Goal: Task Accomplishment & Management: Use online tool/utility

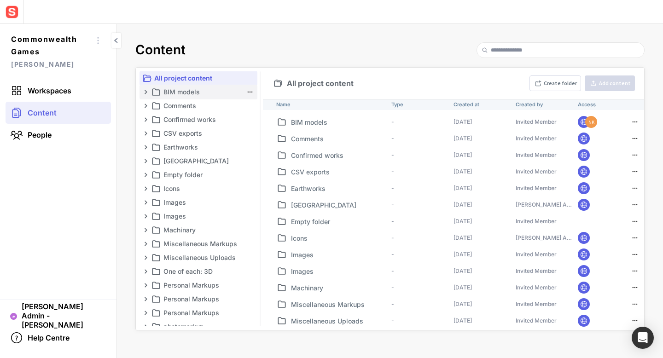
click at [187, 94] on p "BIM models" at bounding box center [203, 92] width 79 height 11
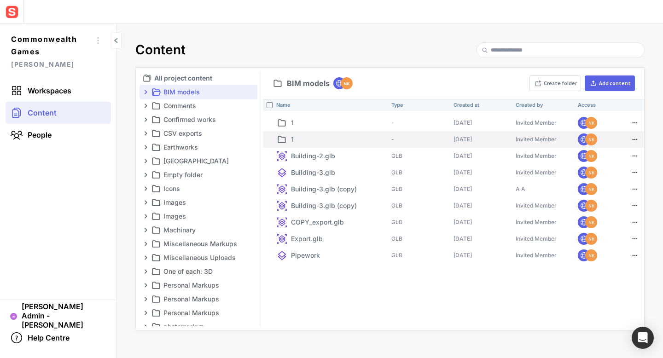
click at [323, 139] on p "1" at bounding box center [339, 140] width 97 height 10
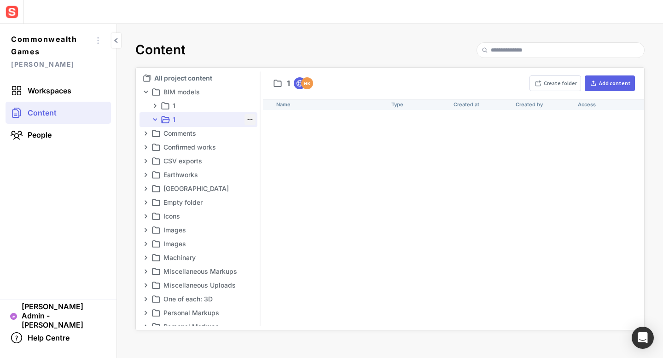
click at [246, 118] on mapp-icon at bounding box center [250, 119] width 9 height 9
click at [234, 187] on label "Delete" at bounding box center [220, 191] width 65 height 15
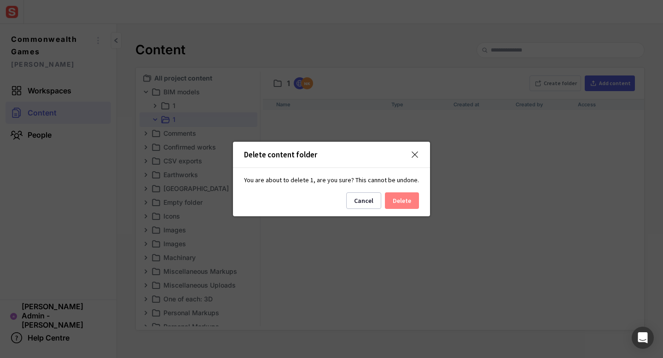
click at [385, 202] on button "Delete" at bounding box center [402, 201] width 34 height 17
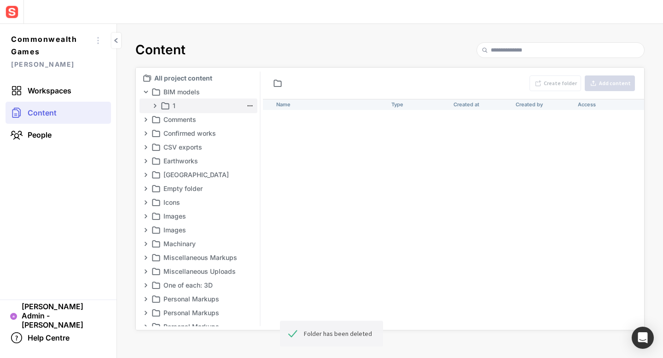
click at [246, 103] on mapp-icon at bounding box center [250, 105] width 9 height 9
click at [220, 173] on label "Delete" at bounding box center [220, 177] width 65 height 15
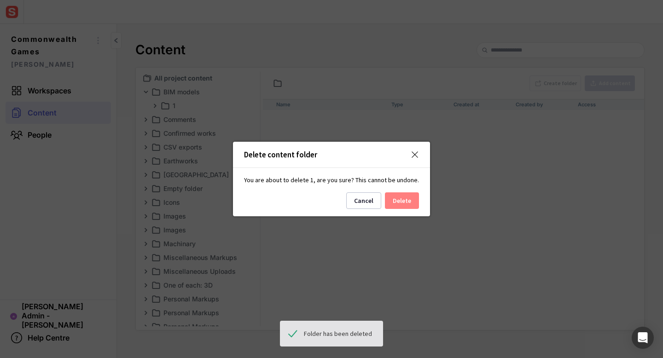
click at [405, 199] on button "Delete" at bounding box center [402, 201] width 34 height 17
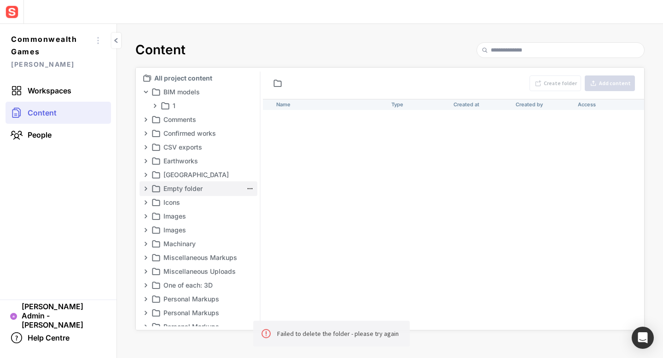
click at [246, 189] on mapp-icon at bounding box center [250, 188] width 9 height 9
click at [228, 260] on span "Delete" at bounding box center [227, 261] width 48 height 8
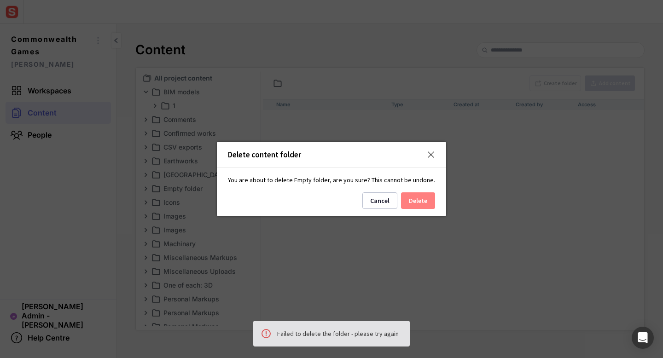
click at [411, 199] on button "Delete" at bounding box center [418, 201] width 34 height 17
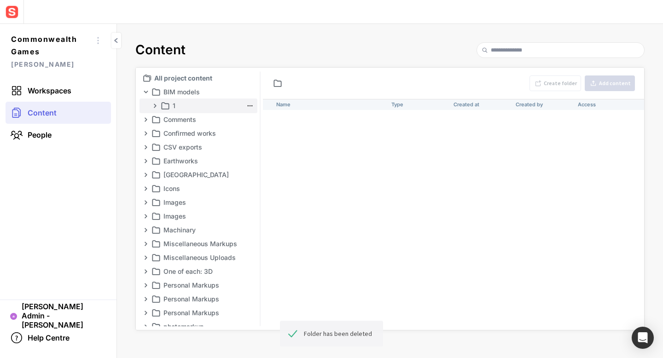
click at [152, 106] on mapp-icon at bounding box center [155, 105] width 7 height 7
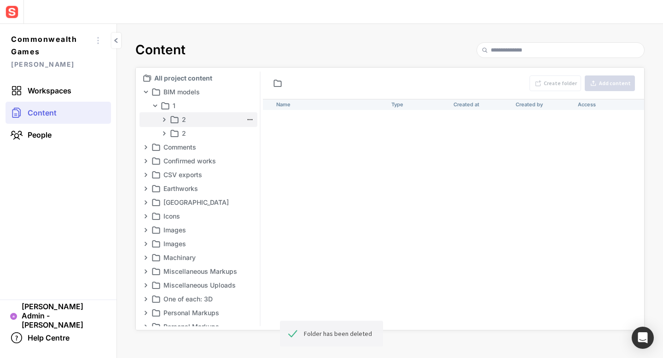
click at [163, 120] on mapp-icon at bounding box center [164, 119] width 7 height 7
click at [164, 134] on mapp-icon at bounding box center [164, 133] width 7 height 7
click at [246, 133] on mapp-icon at bounding box center [250, 133] width 9 height 9
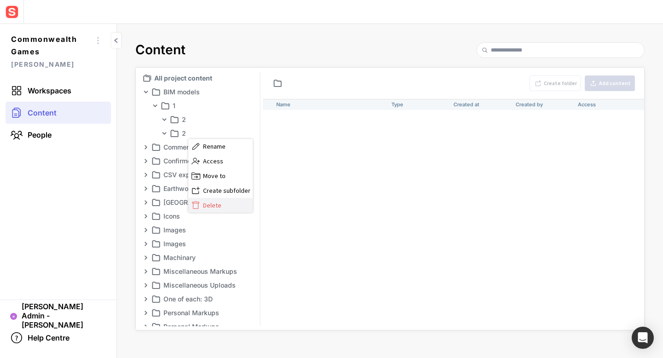
click at [228, 205] on span "Delete" at bounding box center [227, 205] width 48 height 8
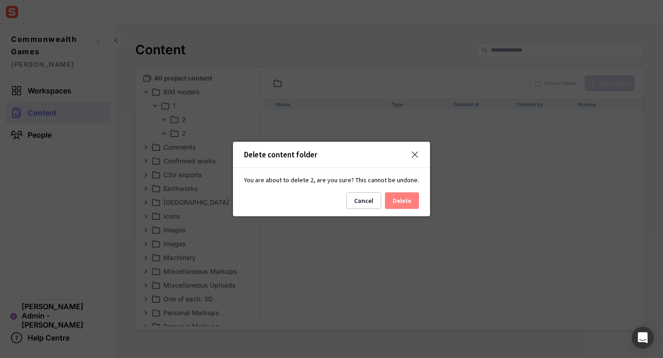
click at [388, 199] on button "Delete" at bounding box center [402, 201] width 34 height 17
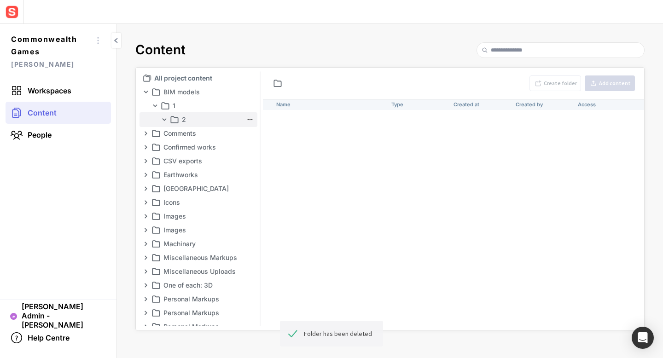
click at [246, 121] on mapp-icon at bounding box center [250, 119] width 9 height 9
click at [242, 190] on span "Delete" at bounding box center [227, 192] width 48 height 8
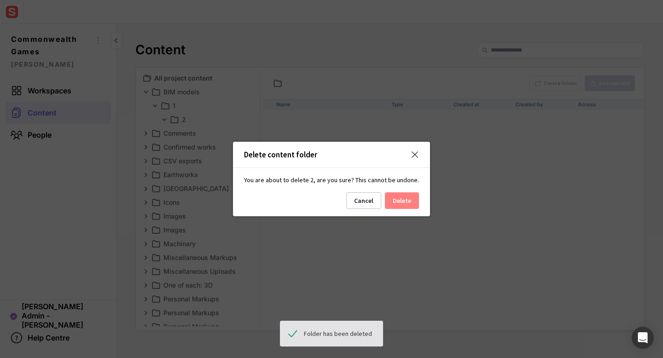
click at [400, 204] on button "Delete" at bounding box center [402, 201] width 34 height 17
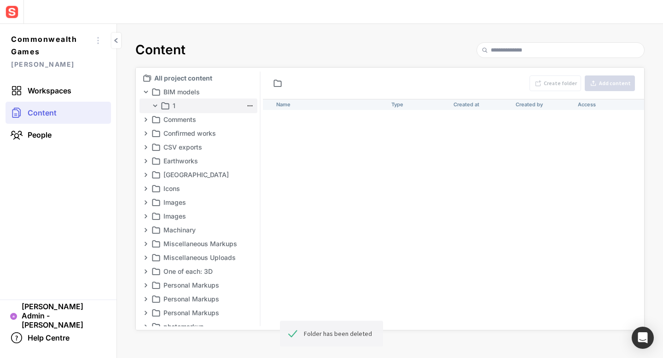
click at [248, 105] on mapp-icon at bounding box center [250, 105] width 9 height 9
click at [246, 172] on label "Delete" at bounding box center [220, 177] width 65 height 15
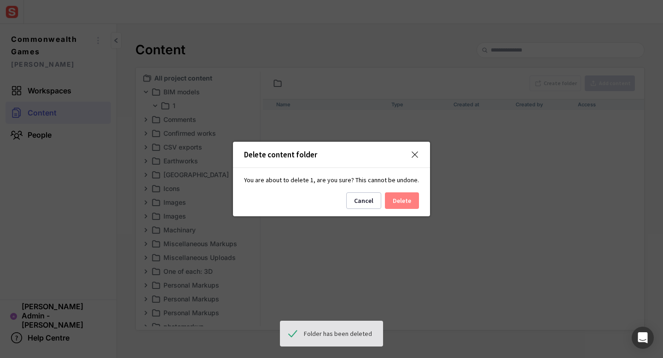
click at [397, 198] on button "Delete" at bounding box center [402, 201] width 34 height 17
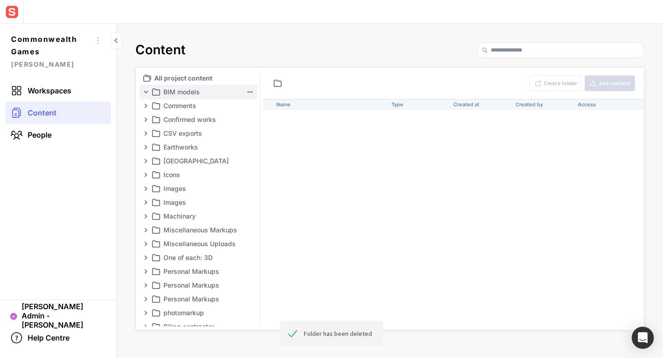
click at [143, 93] on mapp-icon at bounding box center [145, 91] width 7 height 7
click at [177, 92] on p "BIM models" at bounding box center [203, 92] width 79 height 11
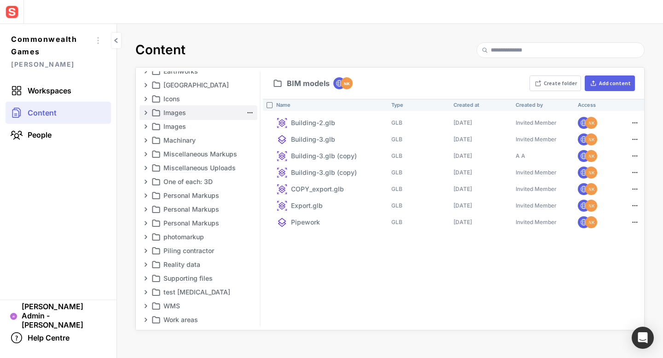
scroll to position [77, 0]
click at [188, 261] on p "Reality data" at bounding box center [203, 263] width 79 height 11
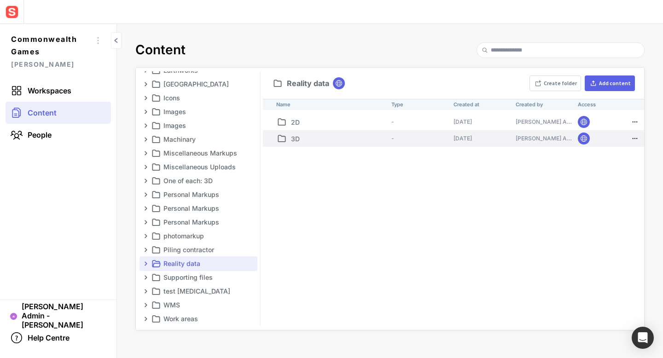
click at [305, 141] on p "3D" at bounding box center [339, 139] width 97 height 10
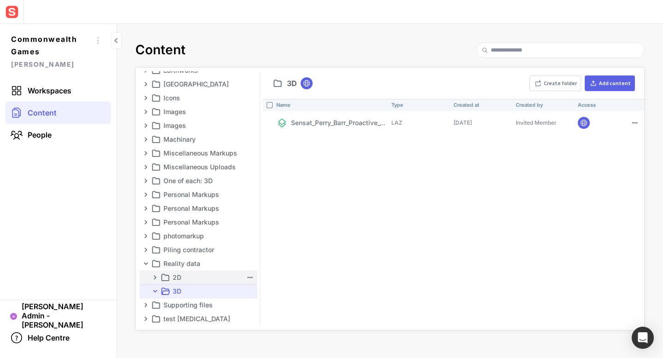
click at [182, 279] on p "2D" at bounding box center [208, 277] width 70 height 11
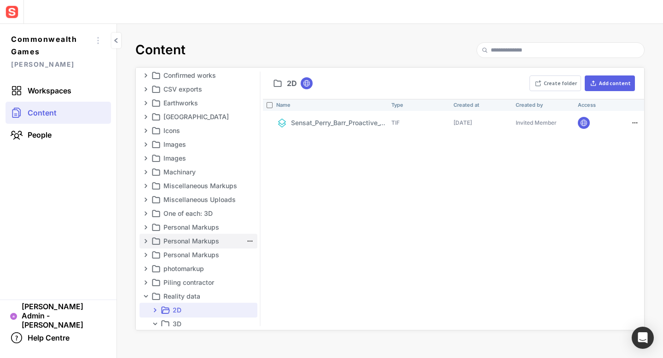
scroll to position [0, 0]
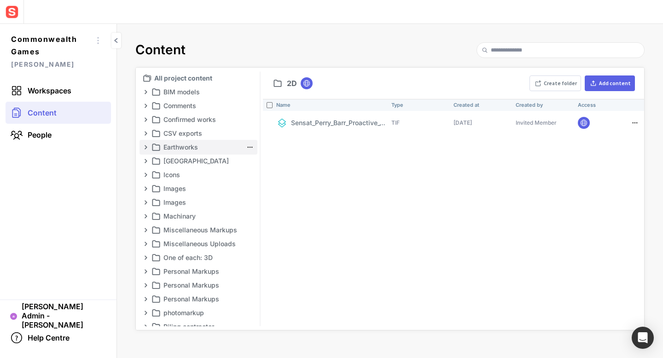
click at [199, 149] on p "Earthworks" at bounding box center [203, 147] width 79 height 11
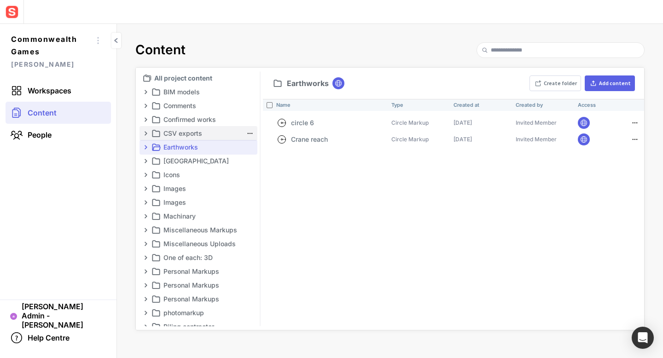
click at [195, 138] on p "CSV exports" at bounding box center [203, 133] width 79 height 11
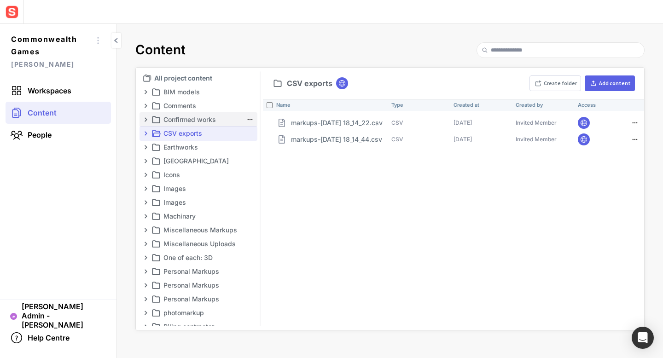
click at [201, 123] on p "Confirmed works" at bounding box center [203, 119] width 79 height 11
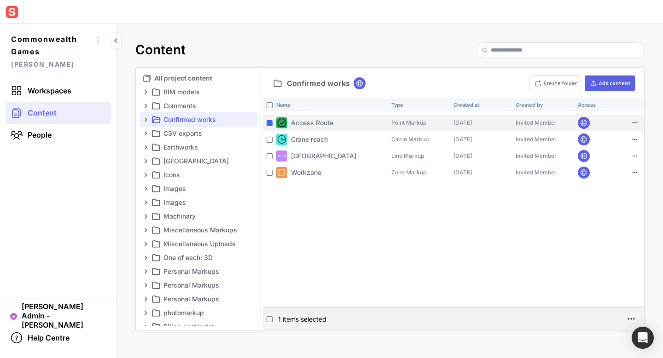
click at [633, 123] on mapp-icon at bounding box center [635, 122] width 11 height 9
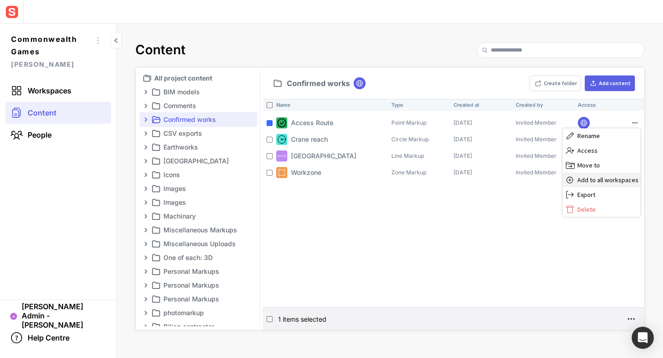
click at [617, 182] on span "Add to all workspaces" at bounding box center [608, 180] width 61 height 8
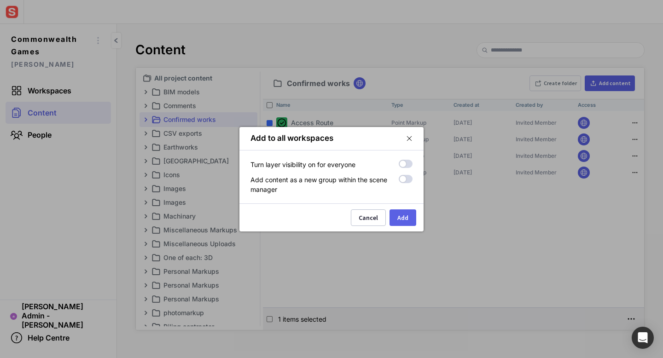
click at [409, 164] on label at bounding box center [406, 164] width 14 height 8
click at [409, 177] on label at bounding box center [406, 179] width 14 height 8
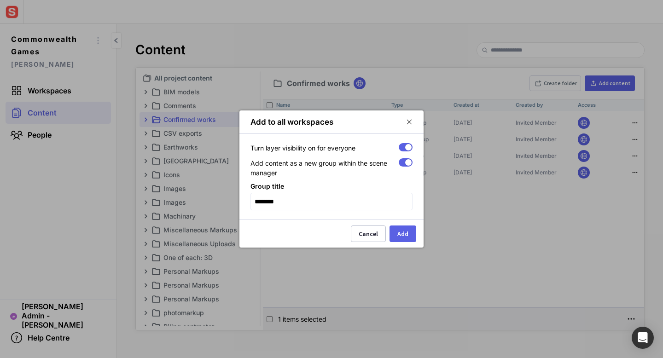
click at [402, 164] on label at bounding box center [406, 162] width 14 height 8
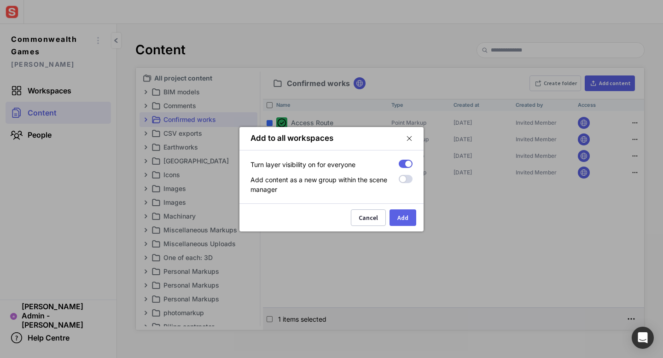
click at [401, 163] on label at bounding box center [406, 164] width 14 height 8
click at [364, 218] on div "Cancel" at bounding box center [368, 218] width 19 height 6
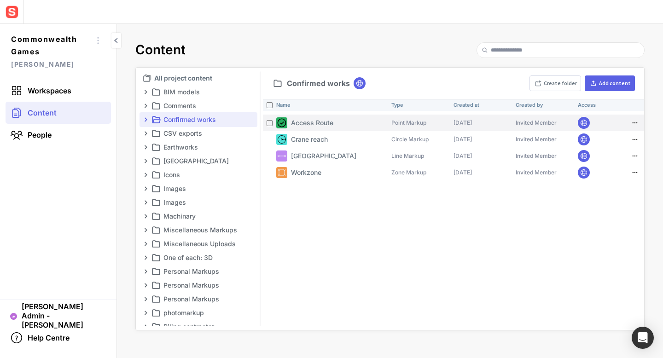
click at [635, 124] on mapp-icon at bounding box center [635, 122] width 11 height 9
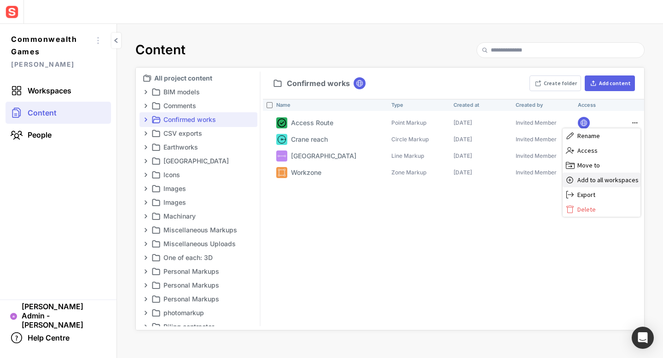
click at [601, 182] on span "Add to all workspaces" at bounding box center [608, 180] width 61 height 8
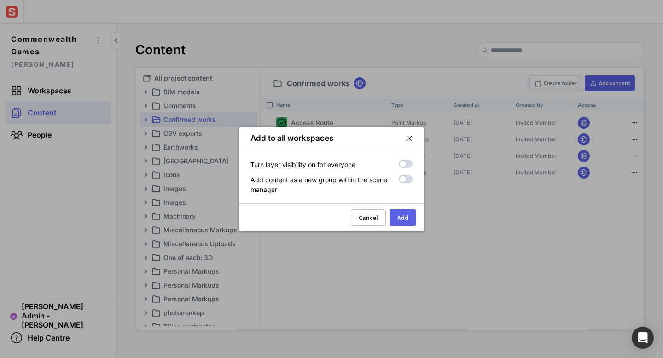
click at [409, 164] on label at bounding box center [406, 164] width 14 height 8
click at [408, 181] on label at bounding box center [406, 179] width 14 height 8
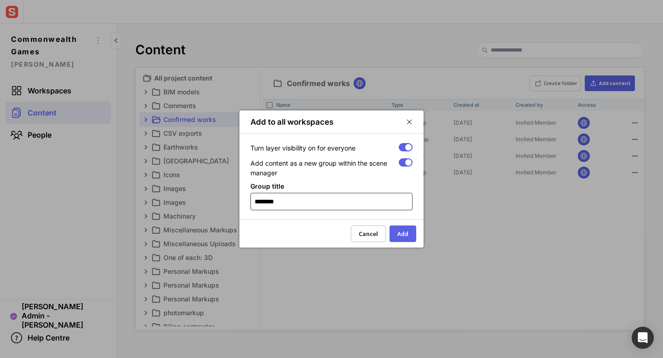
click at [356, 202] on input "********" at bounding box center [332, 202] width 154 height 17
type input "*"
click at [368, 232] on div "Cancel" at bounding box center [368, 234] width 19 height 6
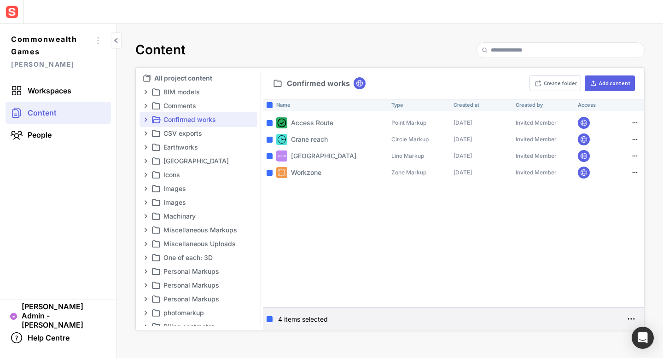
click at [632, 317] on mapp-icon at bounding box center [631, 319] width 13 height 13
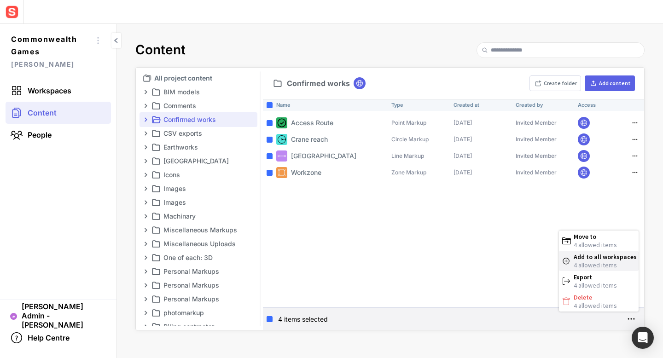
click at [610, 265] on span "4 allowed items" at bounding box center [605, 265] width 63 height 8
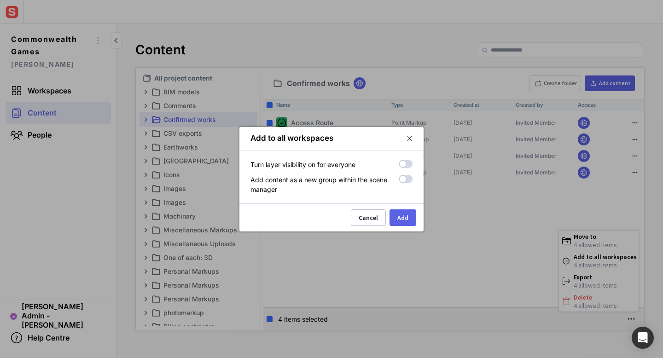
click at [409, 165] on label at bounding box center [406, 164] width 14 height 8
click at [408, 176] on label at bounding box center [406, 179] width 14 height 8
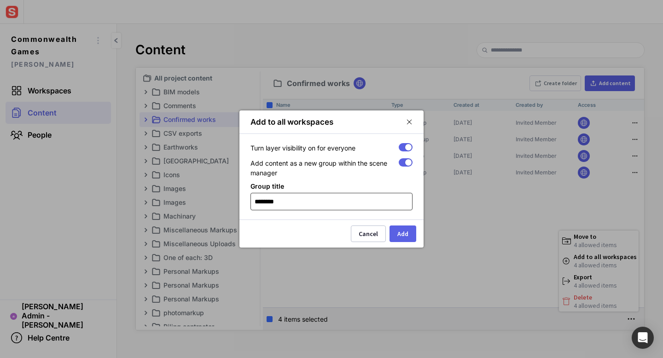
click at [337, 204] on input "********" at bounding box center [332, 202] width 154 height 17
click at [283, 201] on input "**********" at bounding box center [332, 202] width 154 height 17
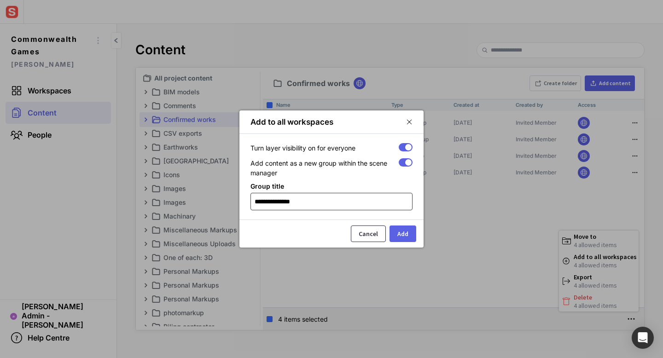
type input "**********"
click at [366, 235] on div "Cancel" at bounding box center [368, 234] width 19 height 6
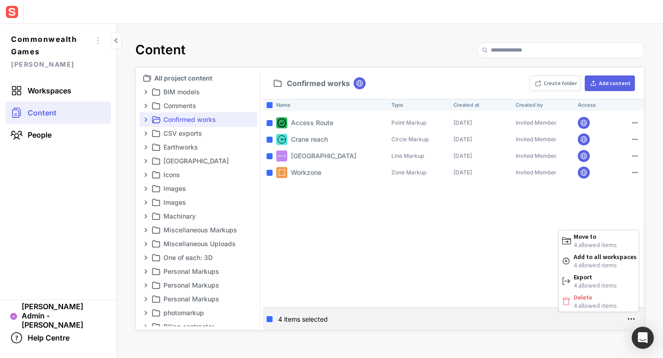
click at [485, 257] on div at bounding box center [331, 179] width 663 height 358
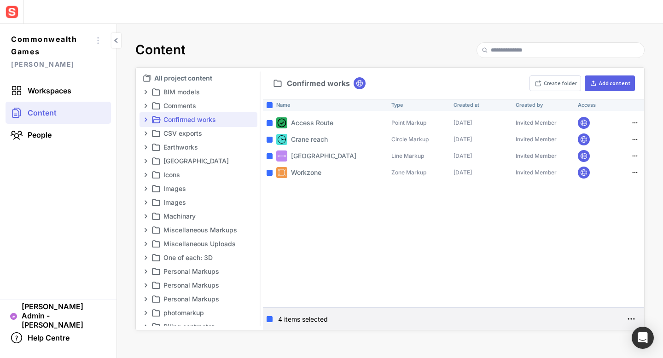
click at [629, 317] on mapp-icon at bounding box center [631, 319] width 13 height 13
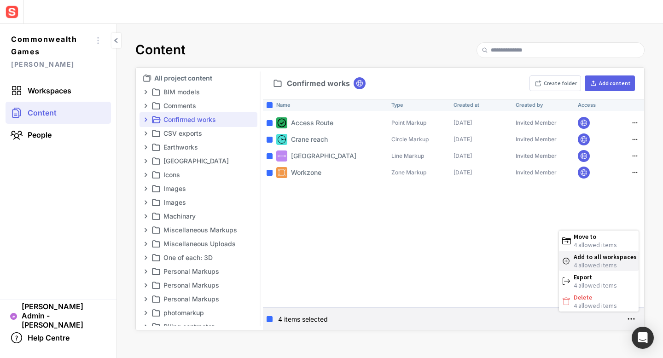
click at [610, 261] on span "Add to all workspaces" at bounding box center [605, 257] width 63 height 8
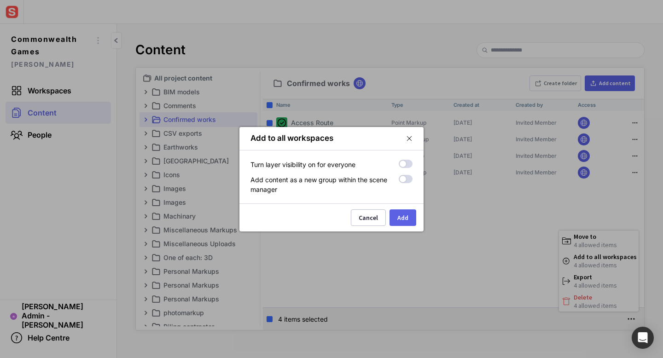
click at [409, 164] on label at bounding box center [406, 164] width 14 height 8
click at [407, 180] on label at bounding box center [406, 179] width 14 height 8
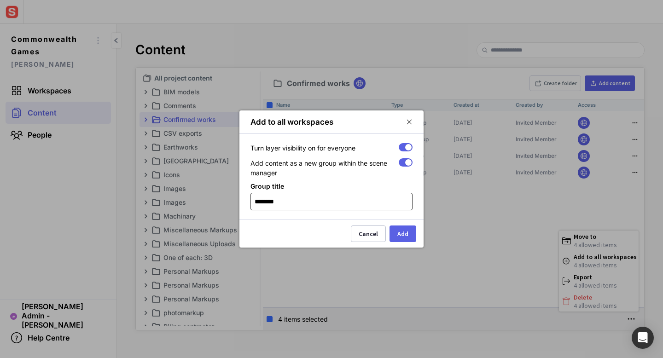
click at [375, 202] on input "********" at bounding box center [332, 202] width 154 height 17
type input "*"
paste input "**********"
type input "**********"
click at [410, 234] on button "Add" at bounding box center [403, 234] width 27 height 17
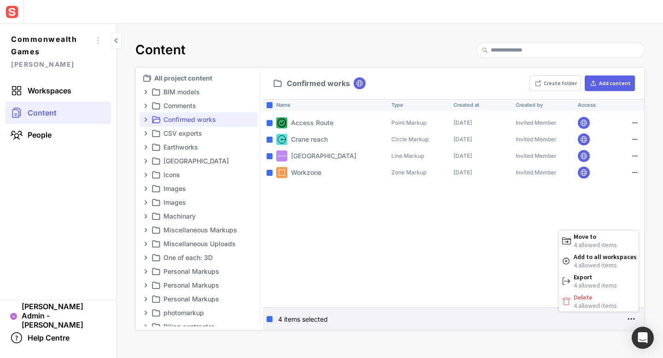
click at [268, 106] on div at bounding box center [331, 179] width 663 height 358
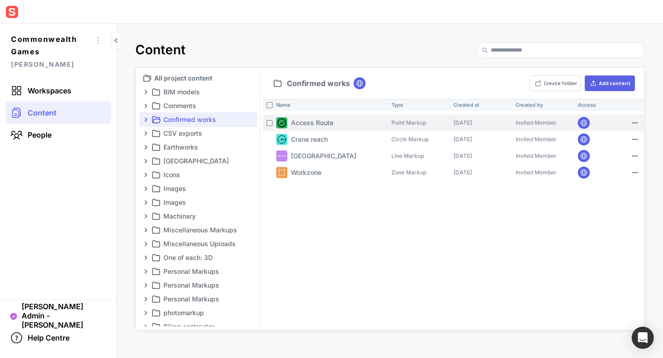
click at [633, 124] on mapp-icon at bounding box center [635, 122] width 11 height 9
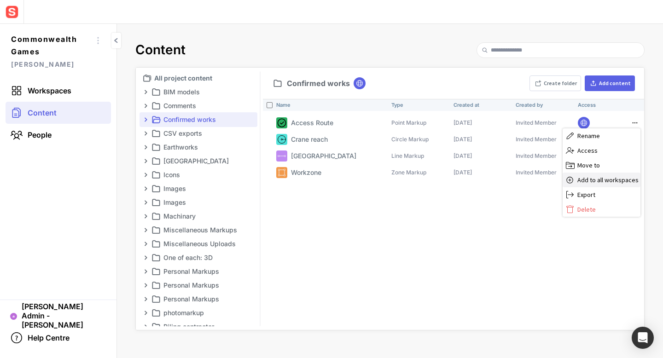
click at [614, 179] on span "Add to all workspaces" at bounding box center [608, 180] width 61 height 8
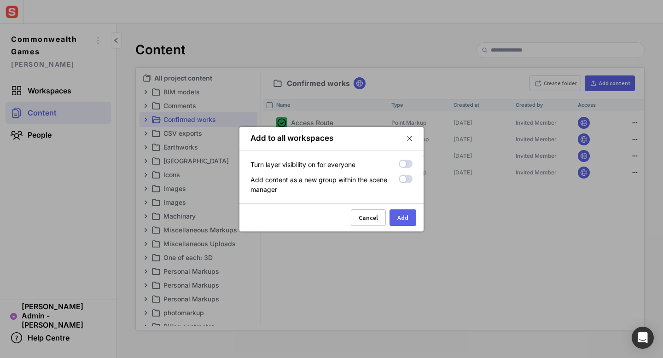
click at [407, 163] on label at bounding box center [406, 164] width 14 height 8
click at [405, 216] on div "Add" at bounding box center [403, 218] width 11 height 6
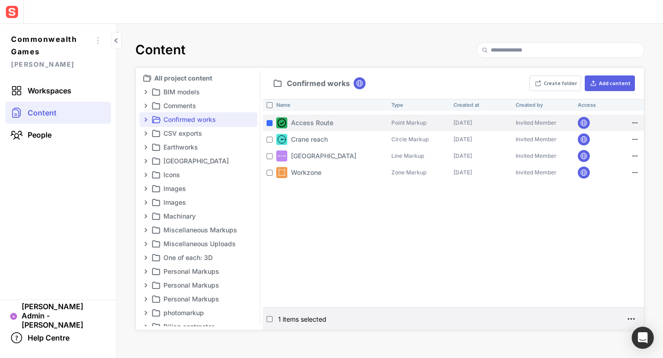
click at [636, 122] on mapp-icon at bounding box center [635, 122] width 11 height 9
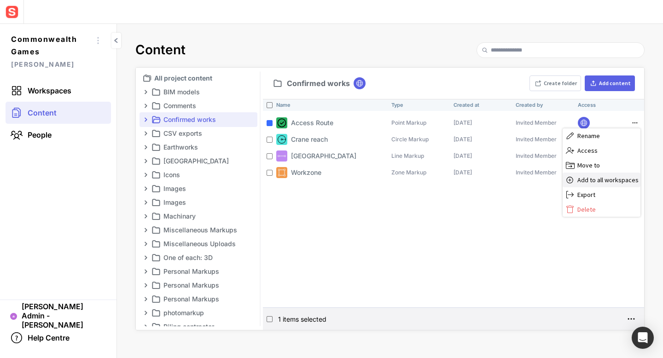
click at [594, 178] on span "Add to all workspaces" at bounding box center [608, 180] width 61 height 8
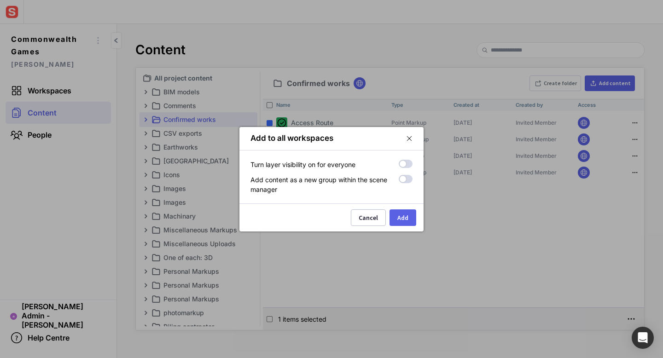
click at [407, 164] on label at bounding box center [406, 164] width 14 height 8
click at [408, 137] on mapp-icon at bounding box center [409, 139] width 6 height 8
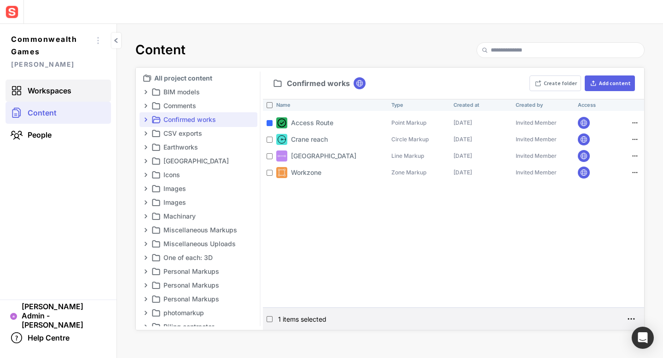
click at [40, 85] on link "Workspaces" at bounding box center [59, 91] width 106 height 22
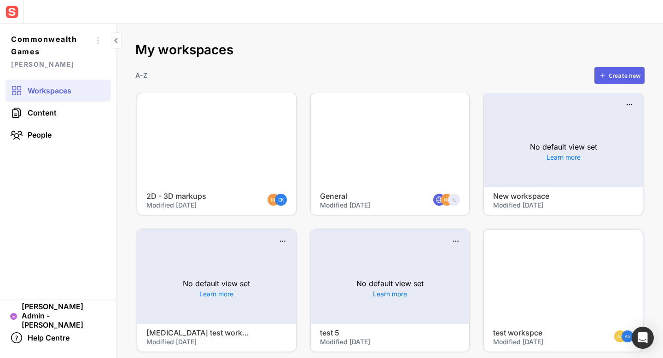
click at [219, 122] on div at bounding box center [216, 140] width 159 height 94
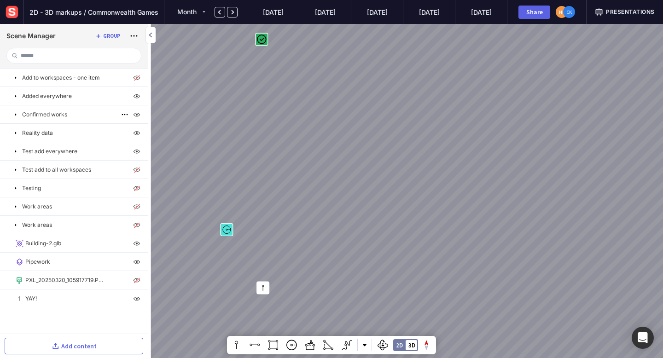
click at [14, 115] on mapp-icon at bounding box center [15, 114] width 7 height 7
click at [15, 16] on img at bounding box center [12, 12] width 17 height 17
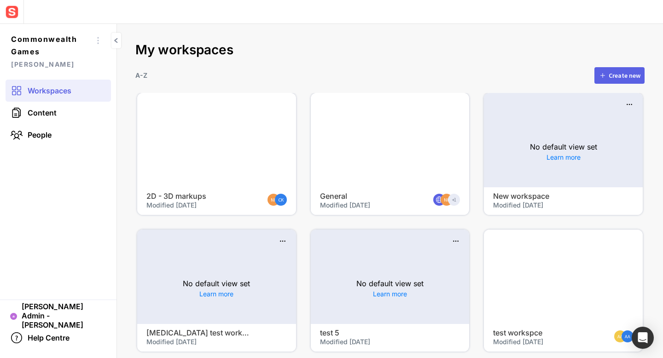
click at [413, 147] on div at bounding box center [390, 140] width 159 height 94
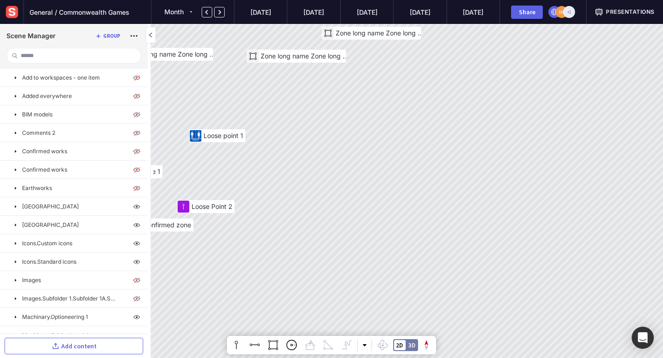
click at [13, 14] on img at bounding box center [12, 12] width 17 height 17
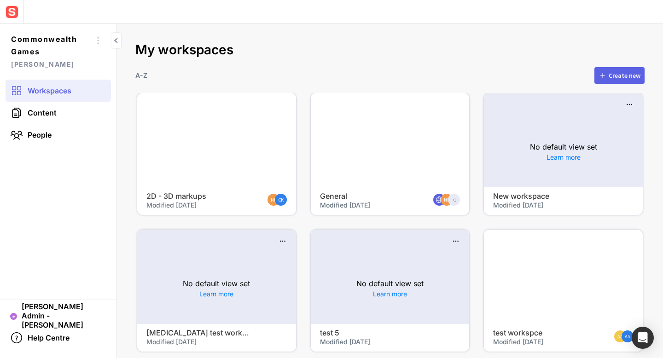
click at [558, 135] on div "No default view set Learn more" at bounding box center [563, 151] width 159 height 71
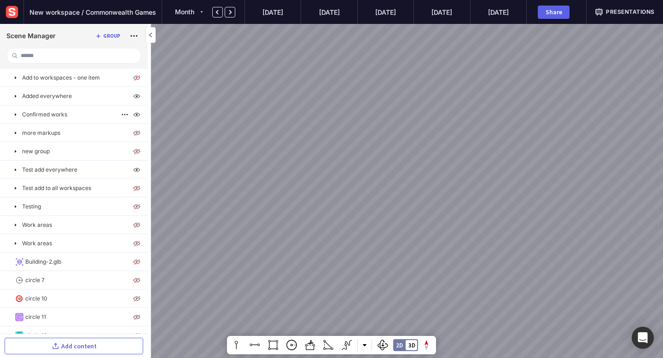
click at [14, 115] on mapp-icon at bounding box center [15, 114] width 7 height 7
click at [15, 17] on img at bounding box center [12, 12] width 17 height 17
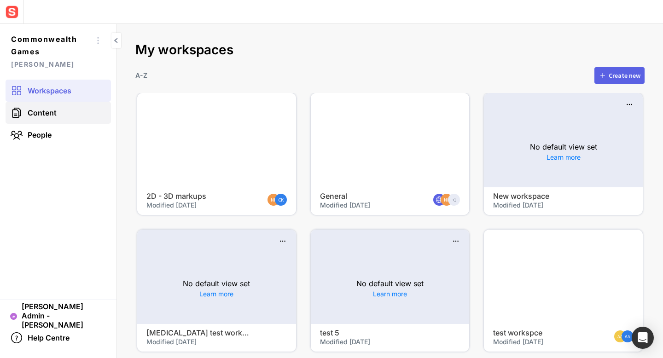
click at [53, 111] on span "Content" at bounding box center [42, 112] width 29 height 9
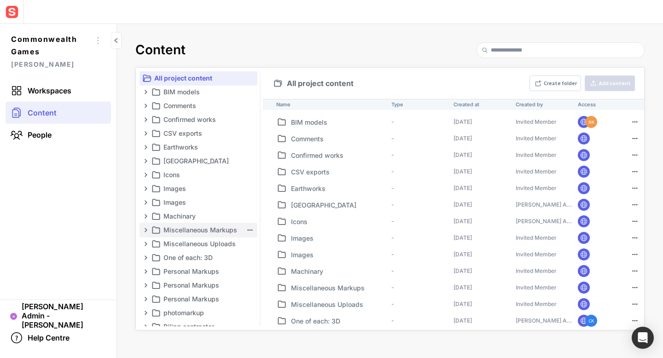
scroll to position [19, 0]
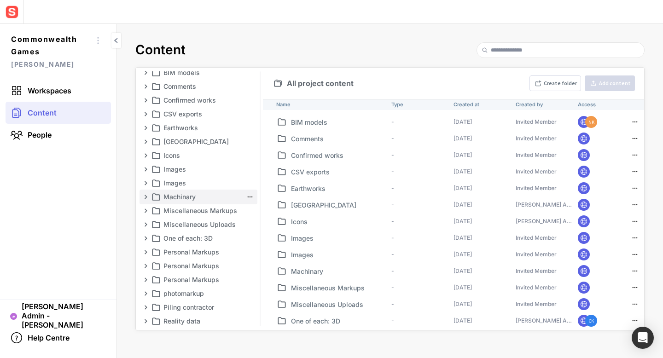
click at [195, 199] on p "Machinary" at bounding box center [203, 197] width 79 height 11
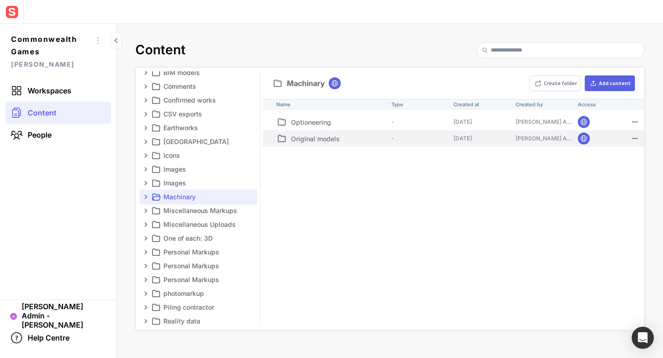
click at [633, 140] on mapp-icon at bounding box center [635, 138] width 11 height 9
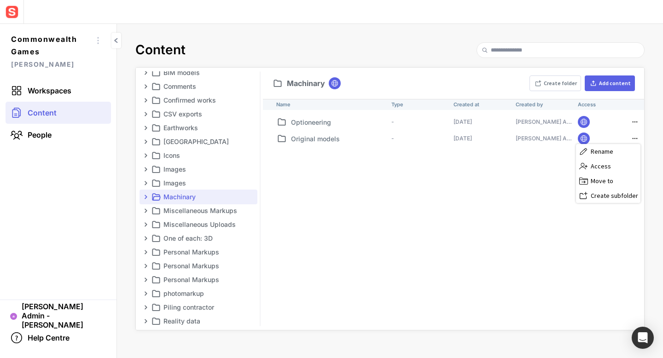
click at [634, 117] on div at bounding box center [331, 179] width 663 height 358
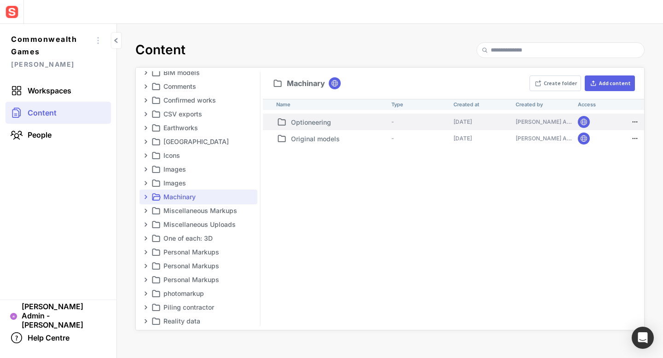
click at [634, 117] on mapp-icon at bounding box center [635, 121] width 11 height 9
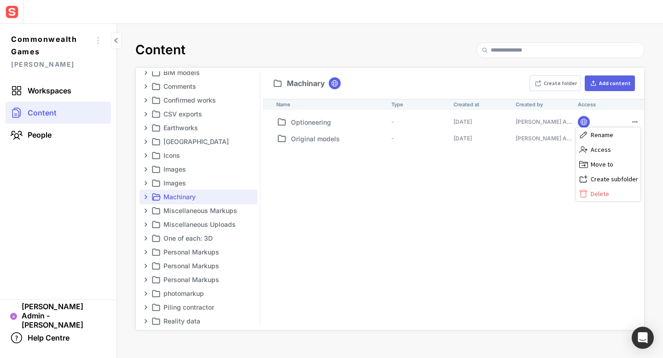
click at [313, 121] on div at bounding box center [331, 179] width 663 height 358
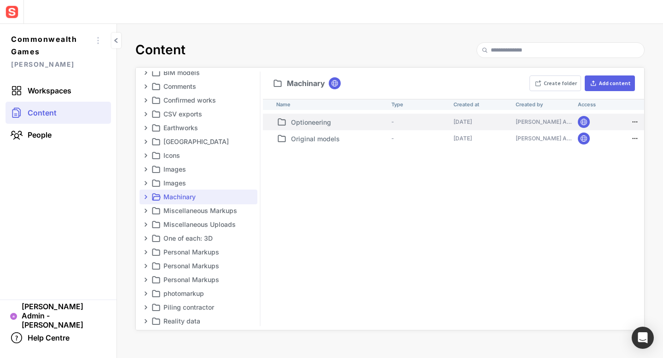
click at [313, 123] on p "Optioneering" at bounding box center [339, 122] width 97 height 10
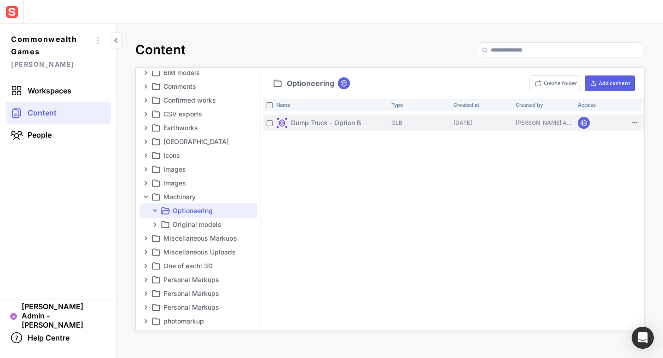
click at [633, 125] on mapp-icon at bounding box center [635, 122] width 11 height 9
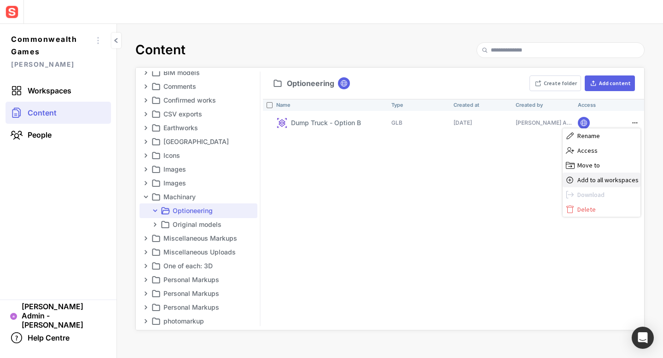
click at [604, 177] on span "Add to all workspaces" at bounding box center [608, 180] width 61 height 8
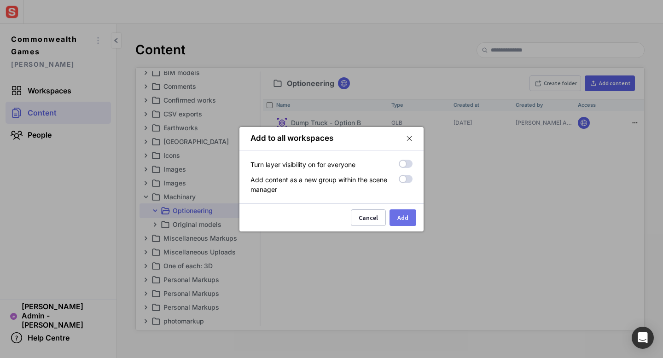
click at [400, 215] on div "Add" at bounding box center [403, 218] width 11 height 6
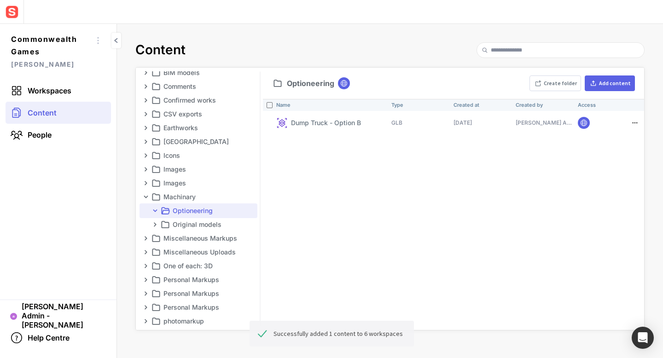
click at [14, 9] on img at bounding box center [12, 12] width 17 height 17
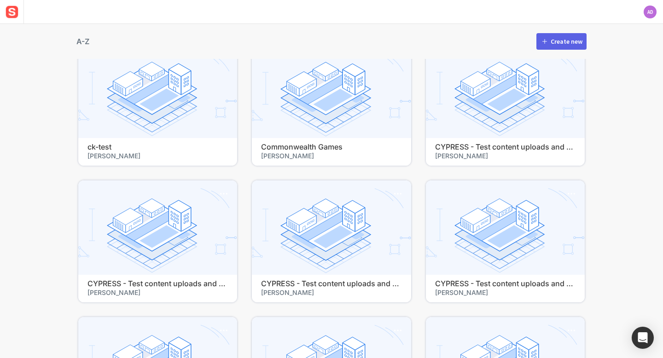
scroll to position [354, 0]
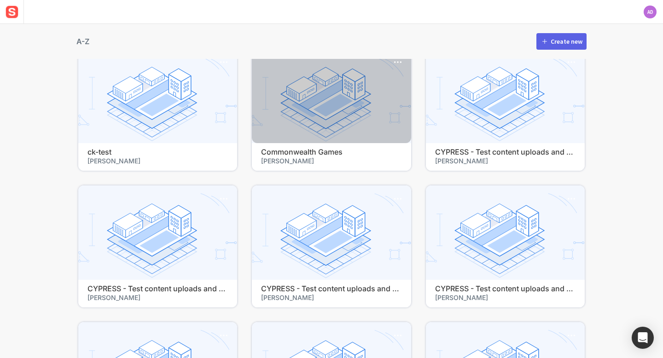
click at [321, 142] on div at bounding box center [331, 96] width 159 height 94
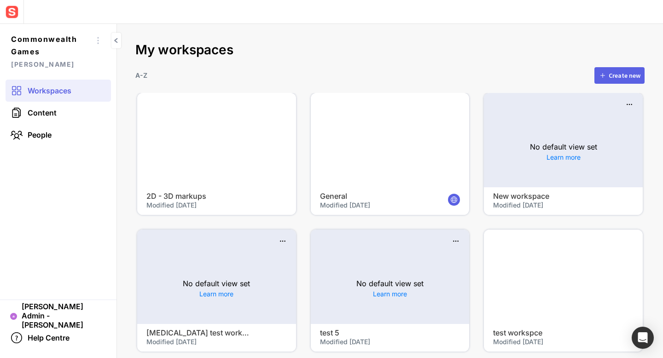
scroll to position [13, 0]
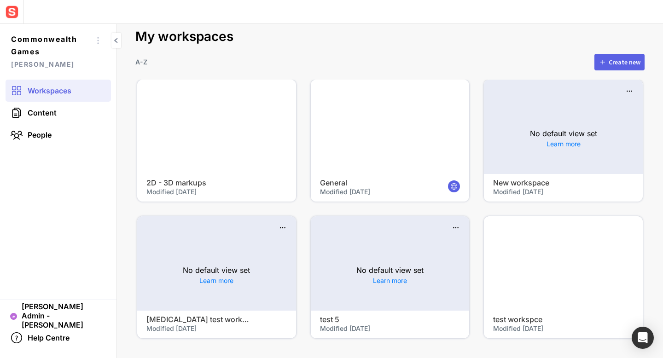
click at [556, 292] on div at bounding box center [563, 264] width 159 height 94
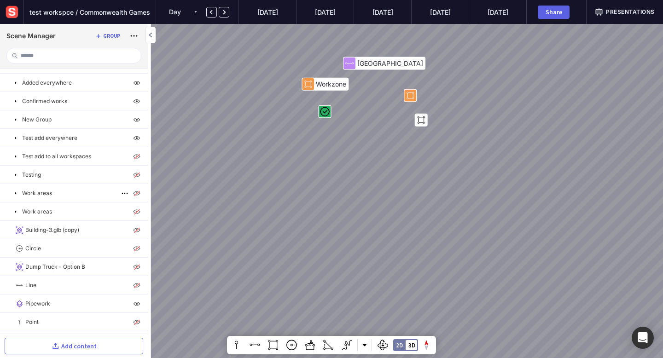
scroll to position [18, 0]
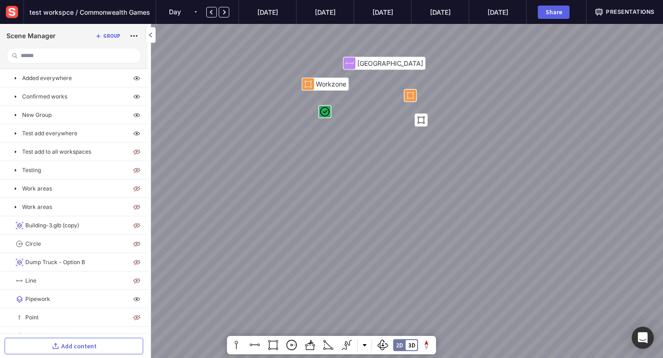
click at [192, 13] on div at bounding box center [193, 11] width 5 height 11
click at [188, 79] on mat-option "Year" at bounding box center [183, 72] width 34 height 15
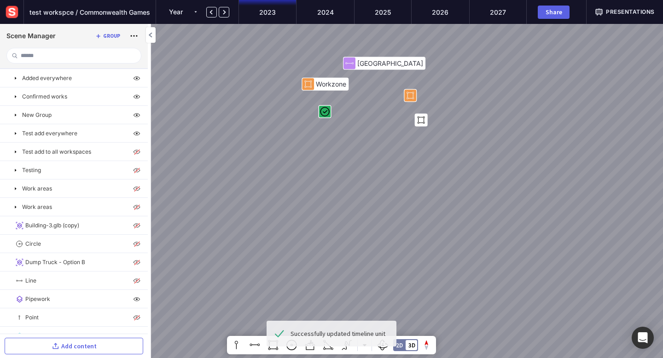
click at [280, 12] on mapp-timeline-period "2023" at bounding box center [268, 12] width 58 height 24
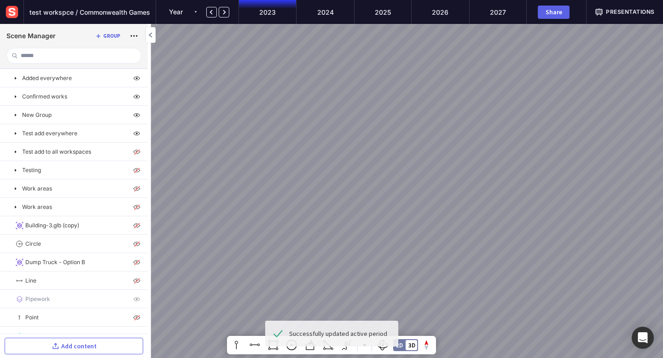
click at [193, 12] on div at bounding box center [193, 12] width 5 height 2
click at [188, 27] on mat-option "Day" at bounding box center [183, 28] width 34 height 15
click at [194, 14] on div at bounding box center [193, 11] width 5 height 11
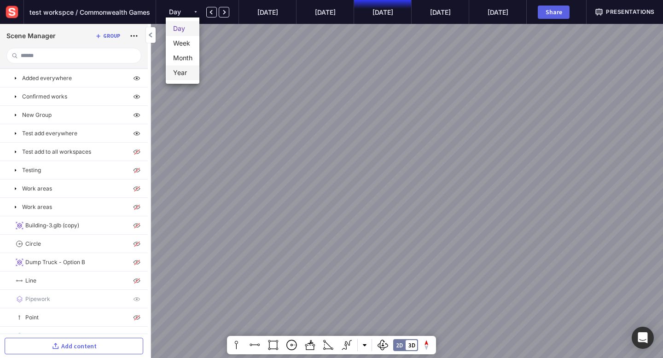
click at [185, 72] on span "Year" at bounding box center [180, 72] width 14 height 11
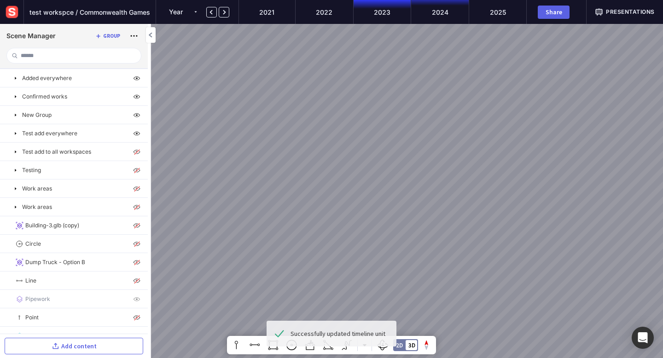
click at [444, 13] on mapp-timeline-period "2024" at bounding box center [440, 12] width 58 height 24
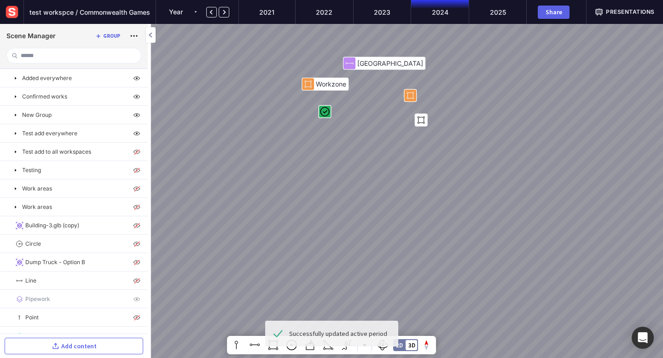
click at [188, 11] on div "Year" at bounding box center [180, 11] width 22 height 11
click at [184, 29] on span "Day" at bounding box center [179, 28] width 12 height 11
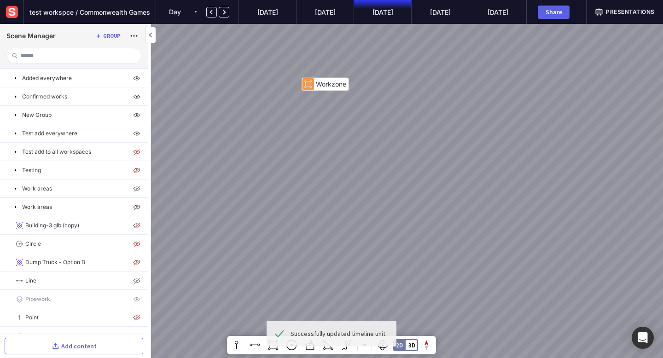
click at [197, 12] on div "Day" at bounding box center [182, 11] width 34 height 11
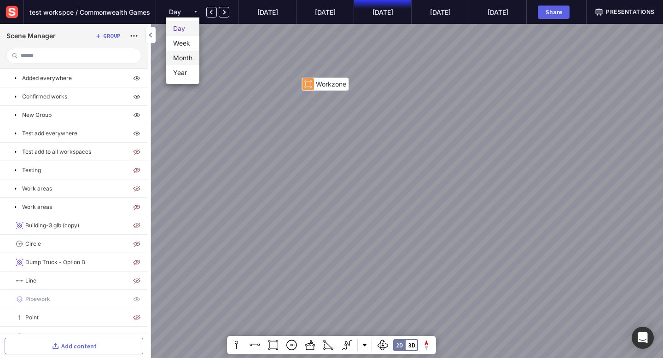
click at [184, 57] on span "Month" at bounding box center [182, 58] width 19 height 11
